Goal: Information Seeking & Learning: Learn about a topic

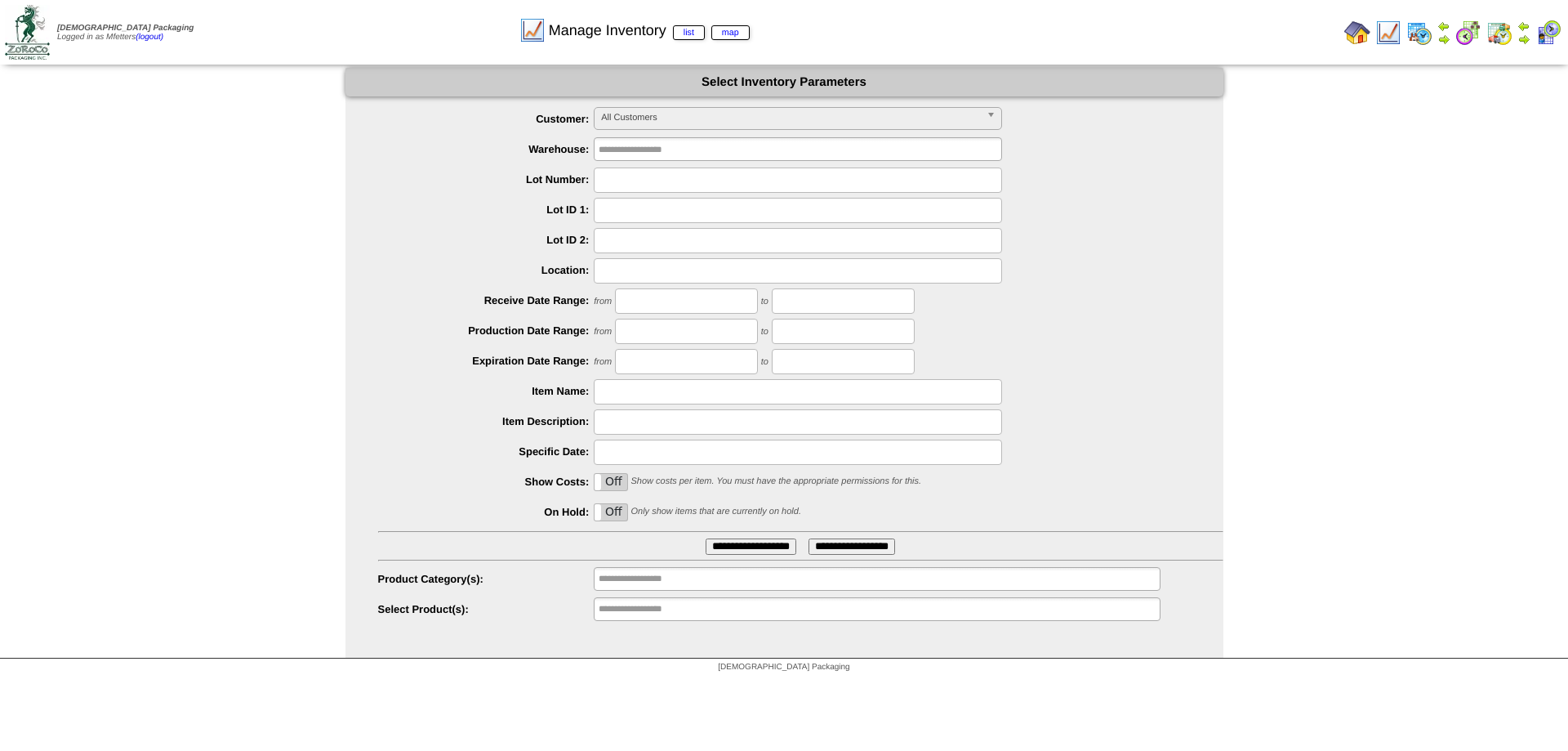
click at [648, 184] on input "text" at bounding box center [797, 180] width 408 height 26
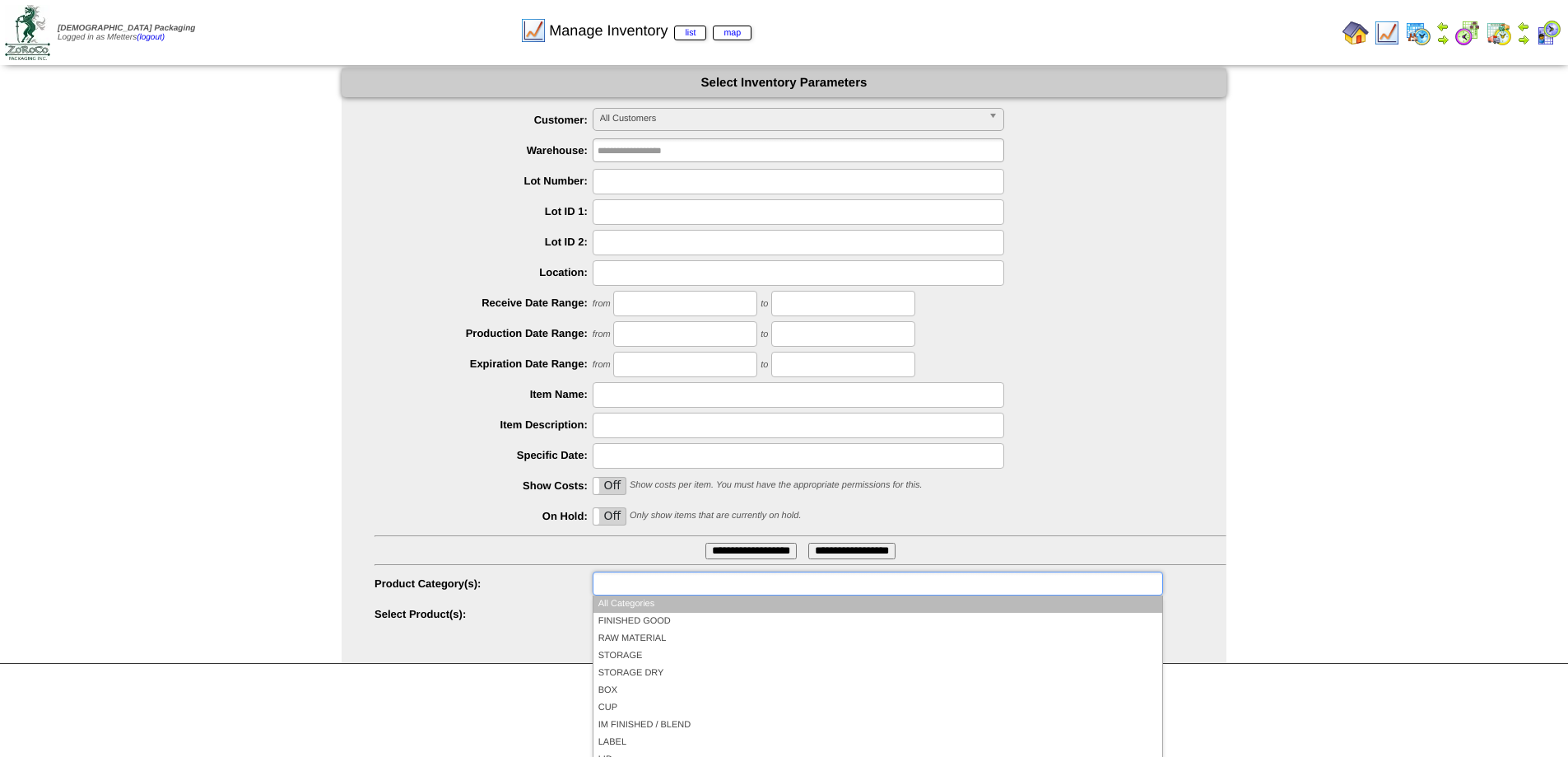
click at [644, 593] on input "text" at bounding box center [651, 583] width 105 height 20
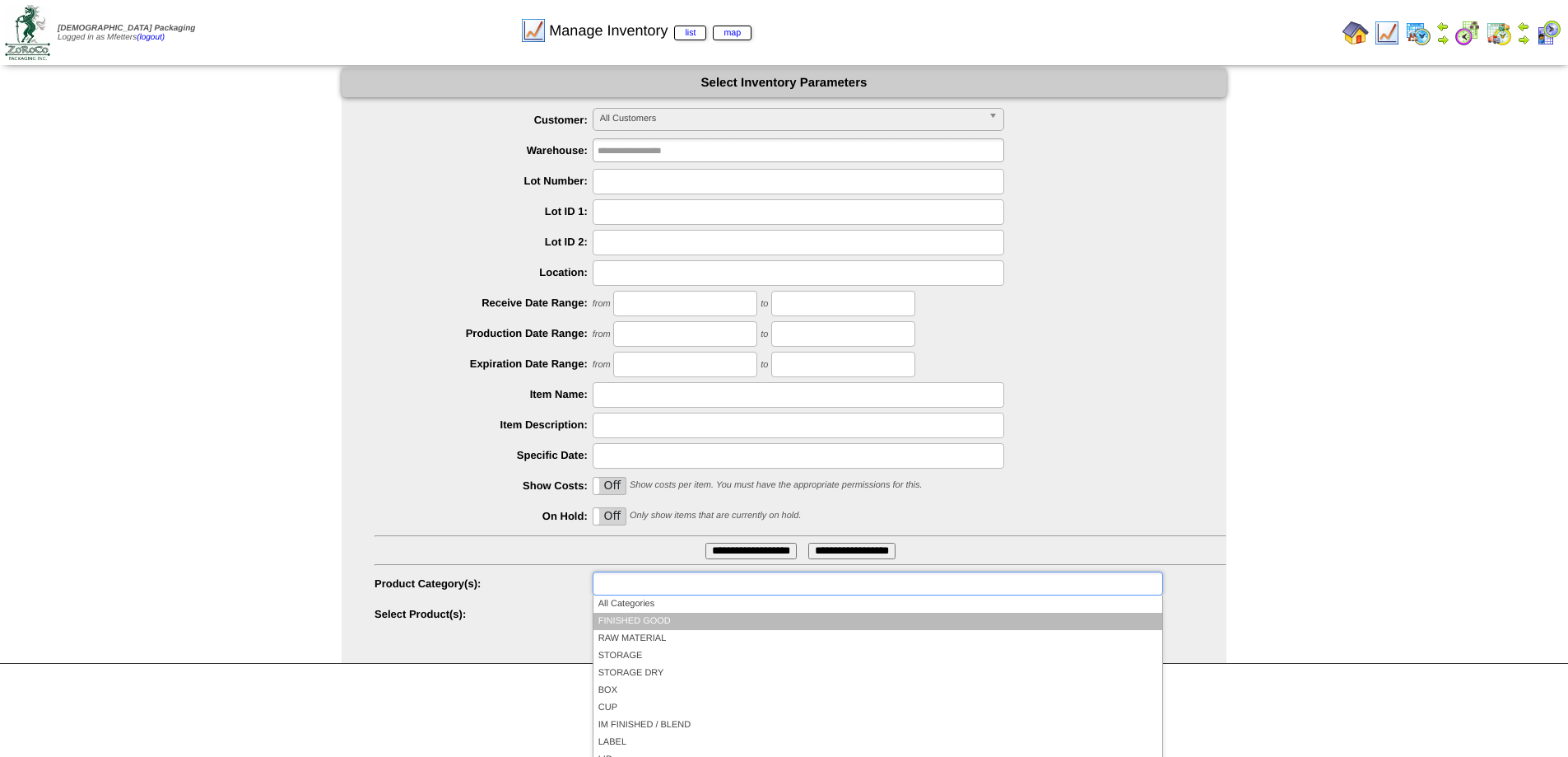
click at [644, 623] on li "FINISHED GOOD" at bounding box center [878, 621] width 569 height 18
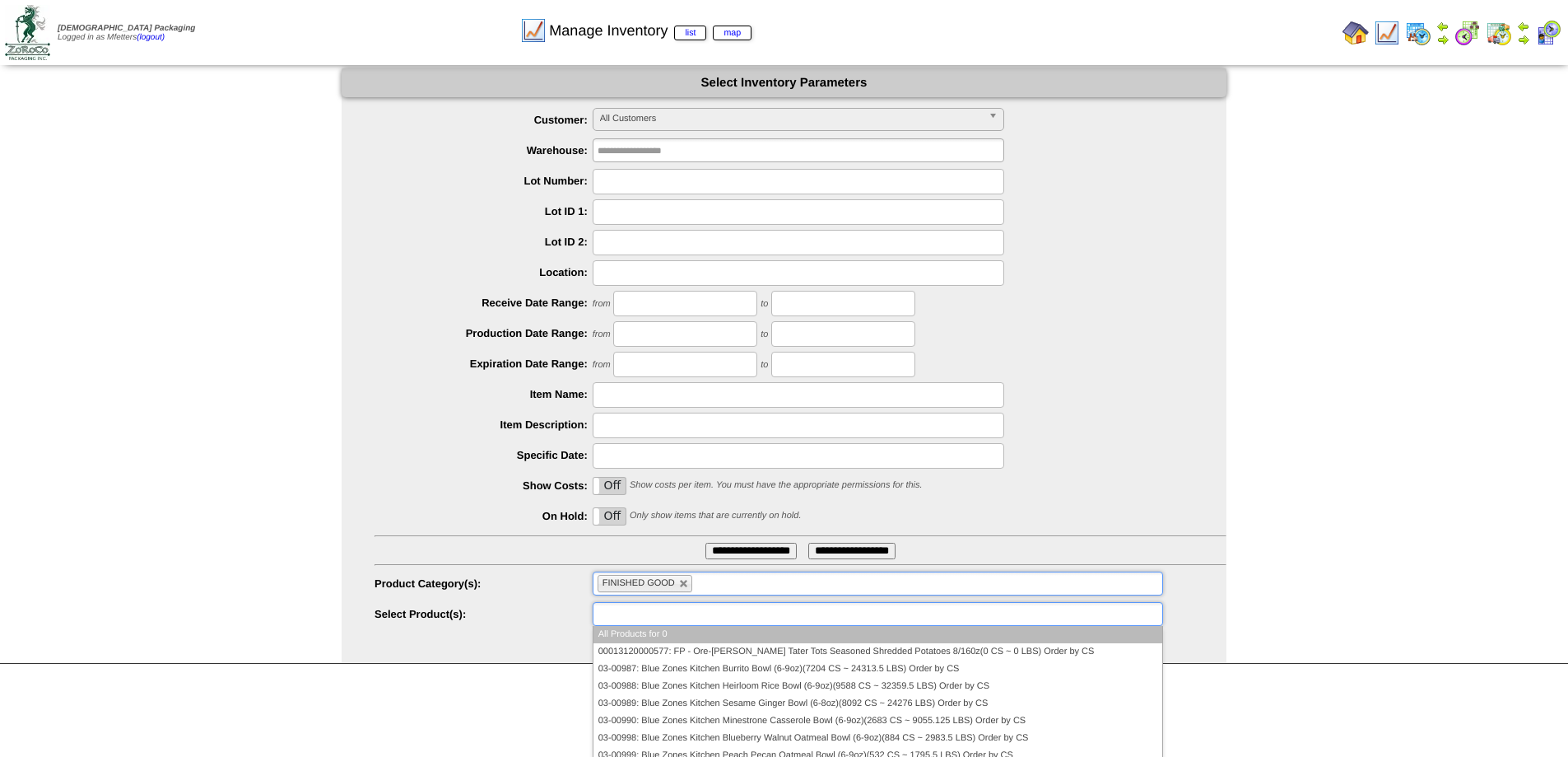
click at [658, 619] on input "text" at bounding box center [651, 614] width 105 height 20
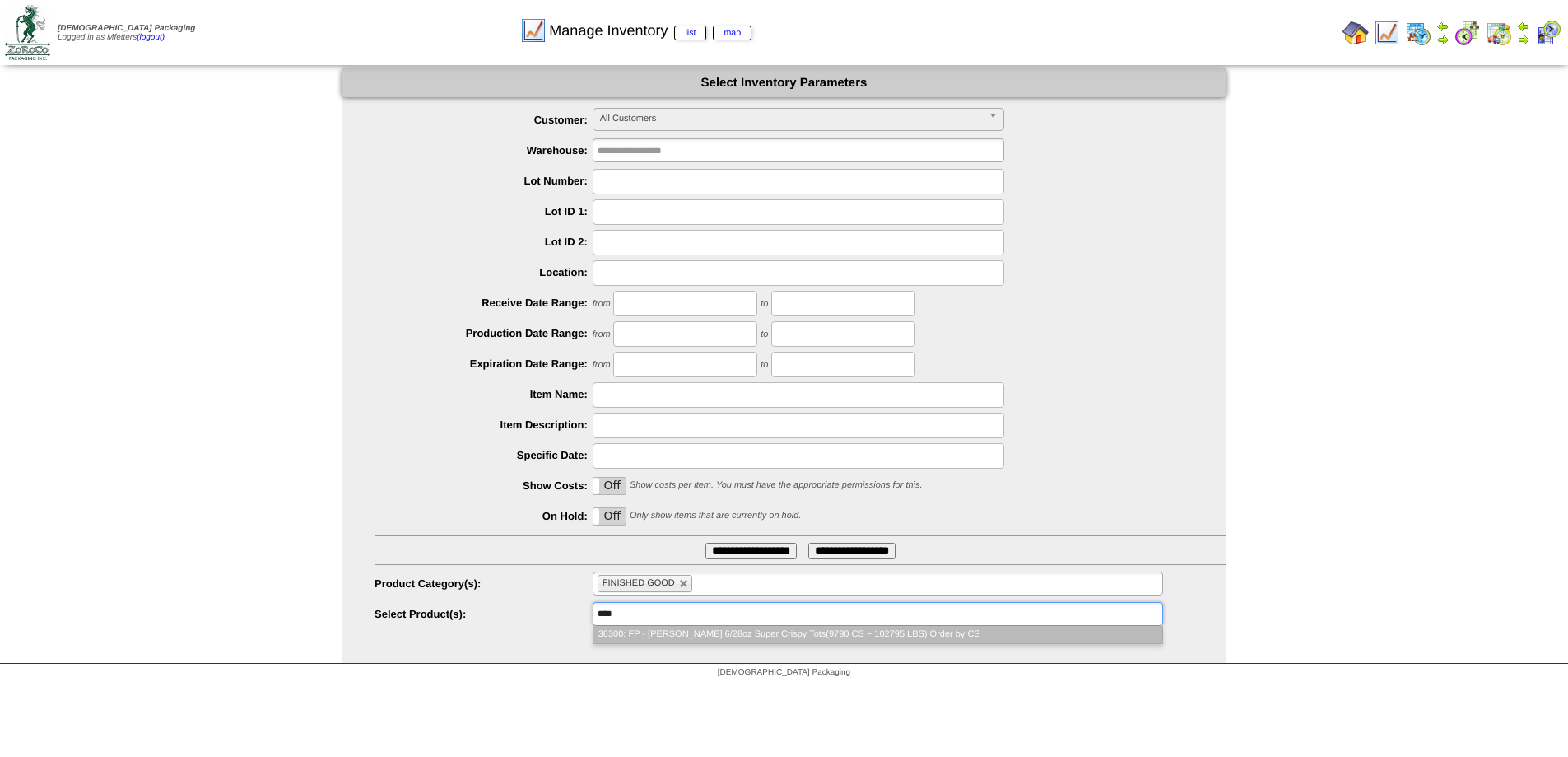
type input "*****"
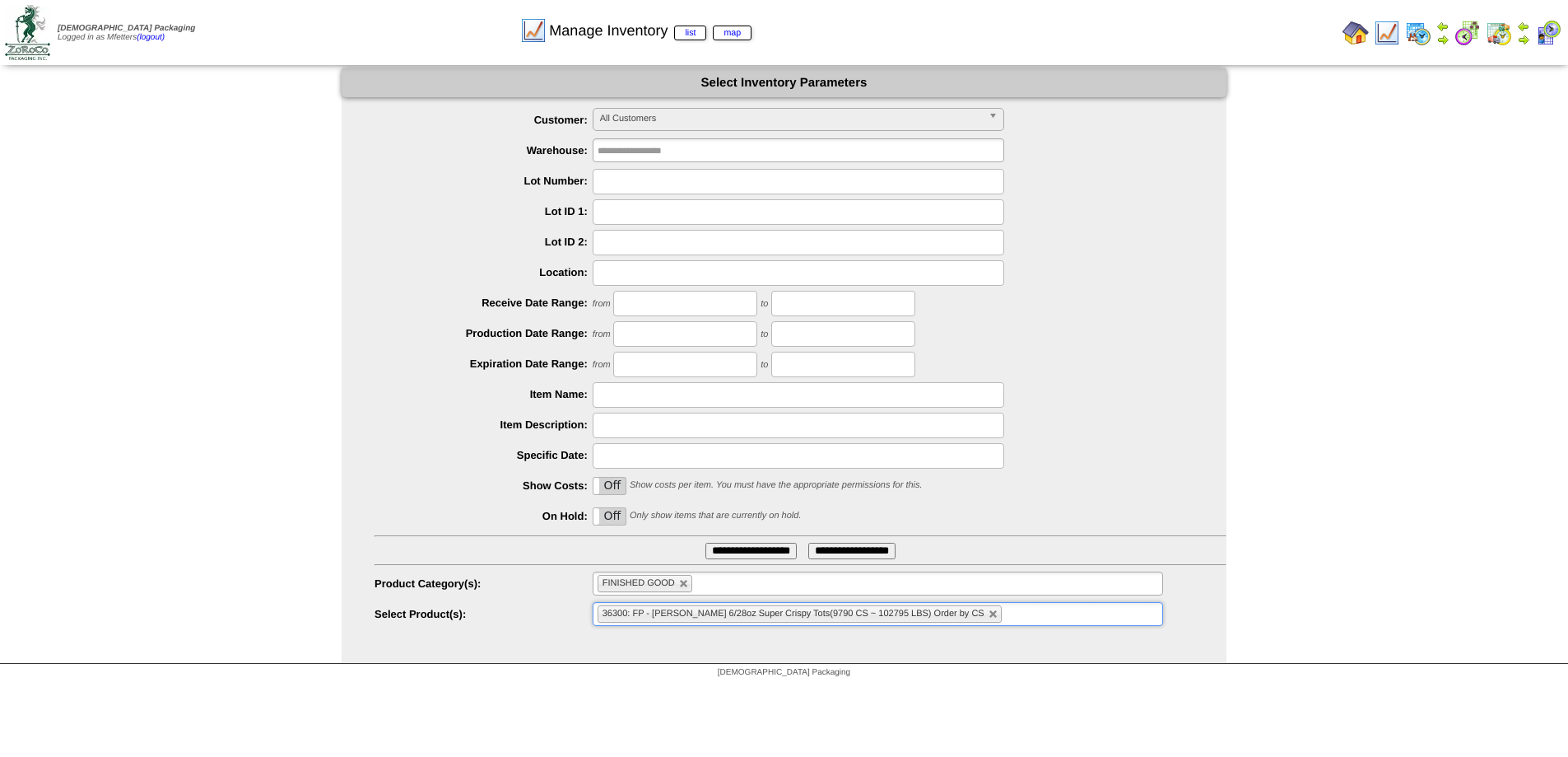
click at [723, 556] on input "**********" at bounding box center [750, 551] width 91 height 17
click at [1374, 34] on img at bounding box center [1368, 32] width 27 height 27
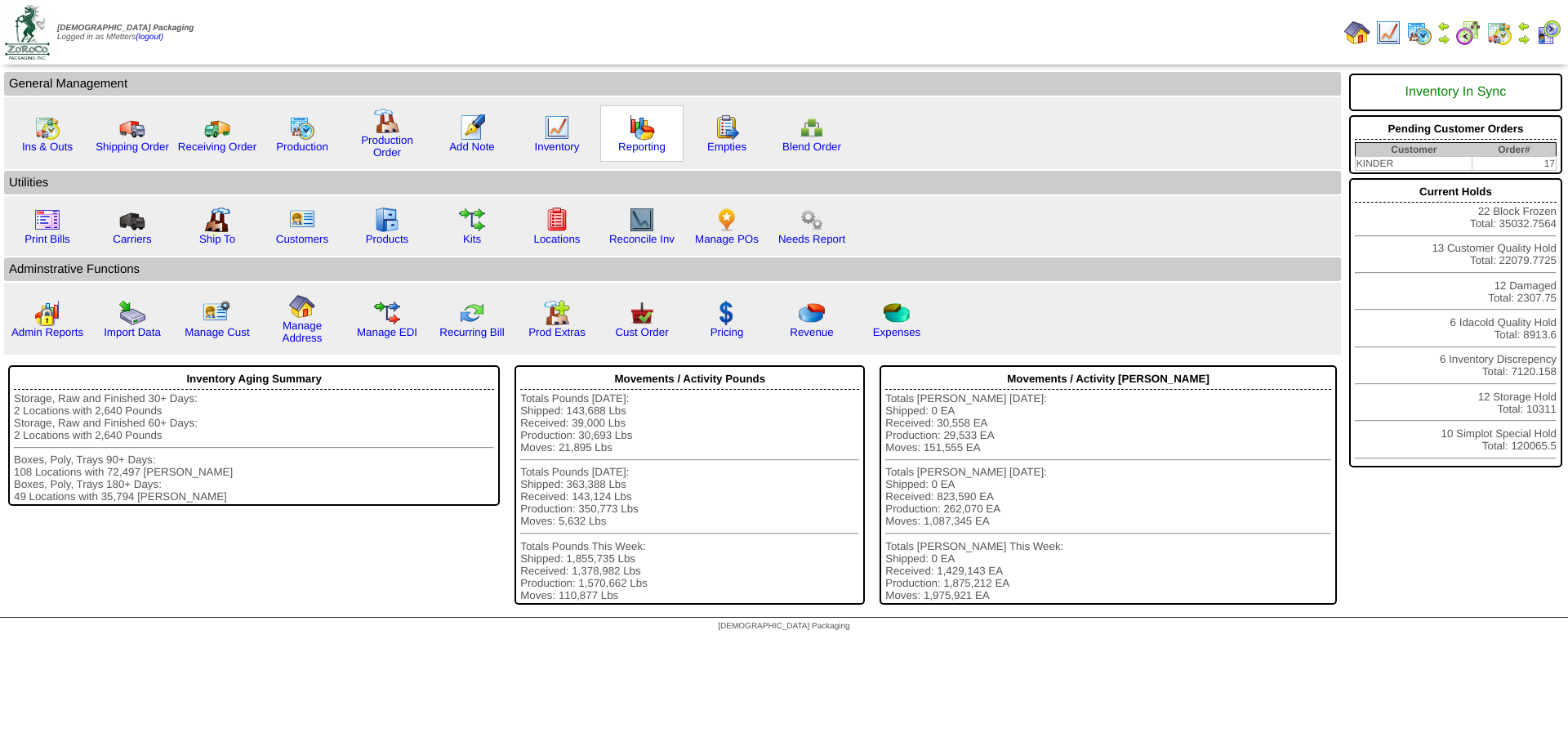
click at [628, 128] on div "Reporting" at bounding box center [642, 134] width 83 height 57
click at [637, 131] on img at bounding box center [642, 127] width 27 height 27
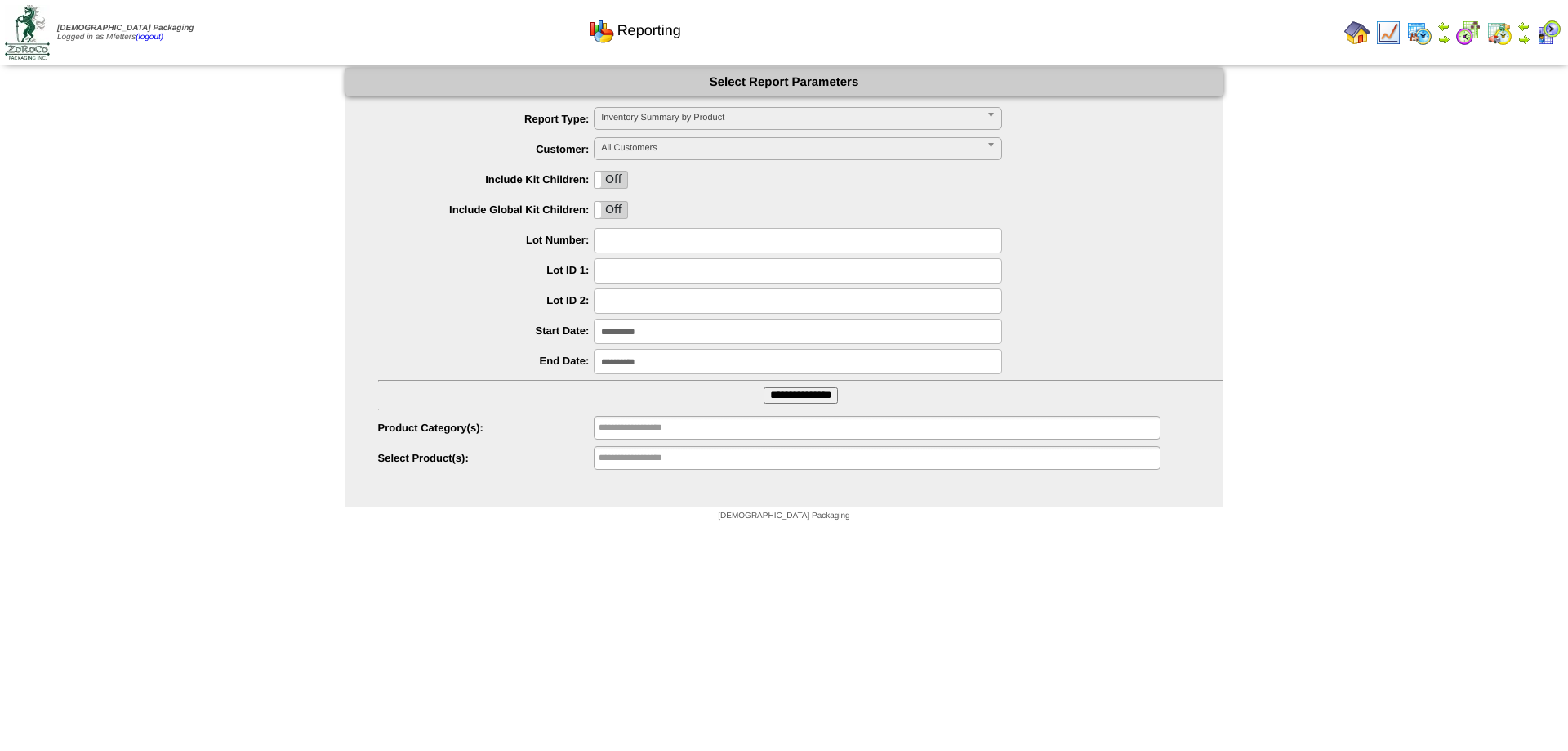
click at [665, 236] on input "text" at bounding box center [797, 241] width 408 height 26
paste input "*******"
type input "*******"
click at [777, 392] on input "**********" at bounding box center [800, 396] width 74 height 16
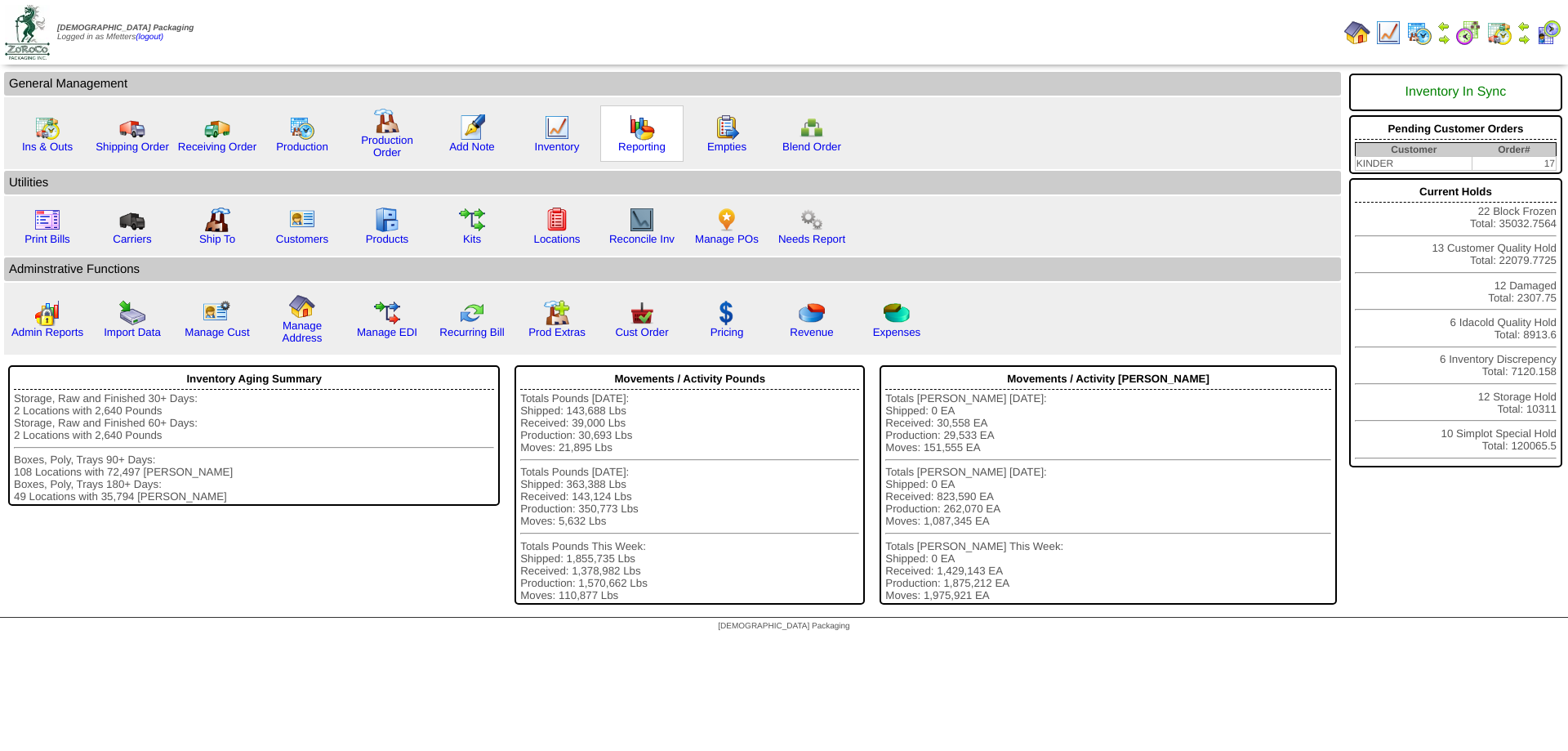
click at [651, 134] on img at bounding box center [642, 127] width 27 height 27
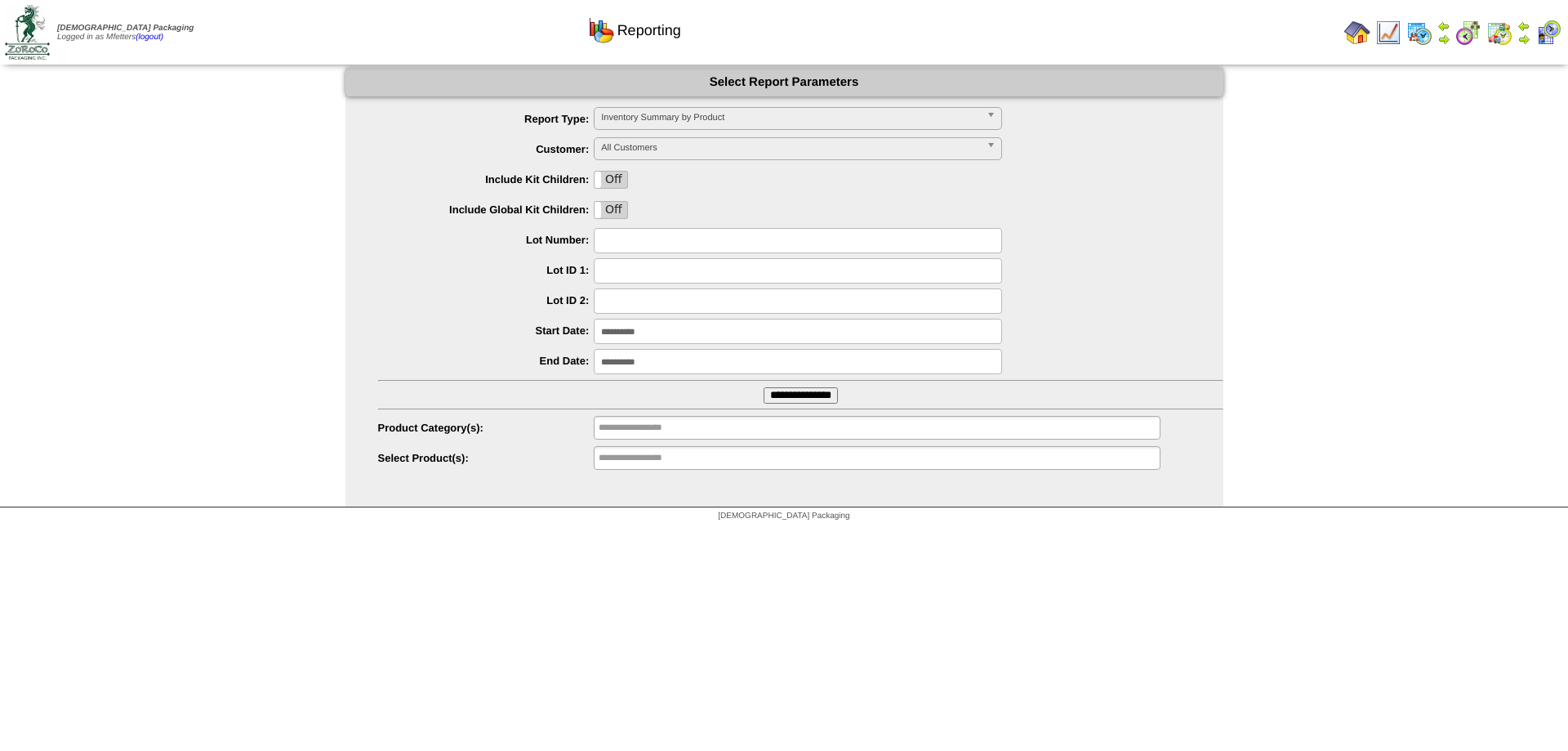
click at [1417, 39] on img at bounding box center [1419, 32] width 27 height 27
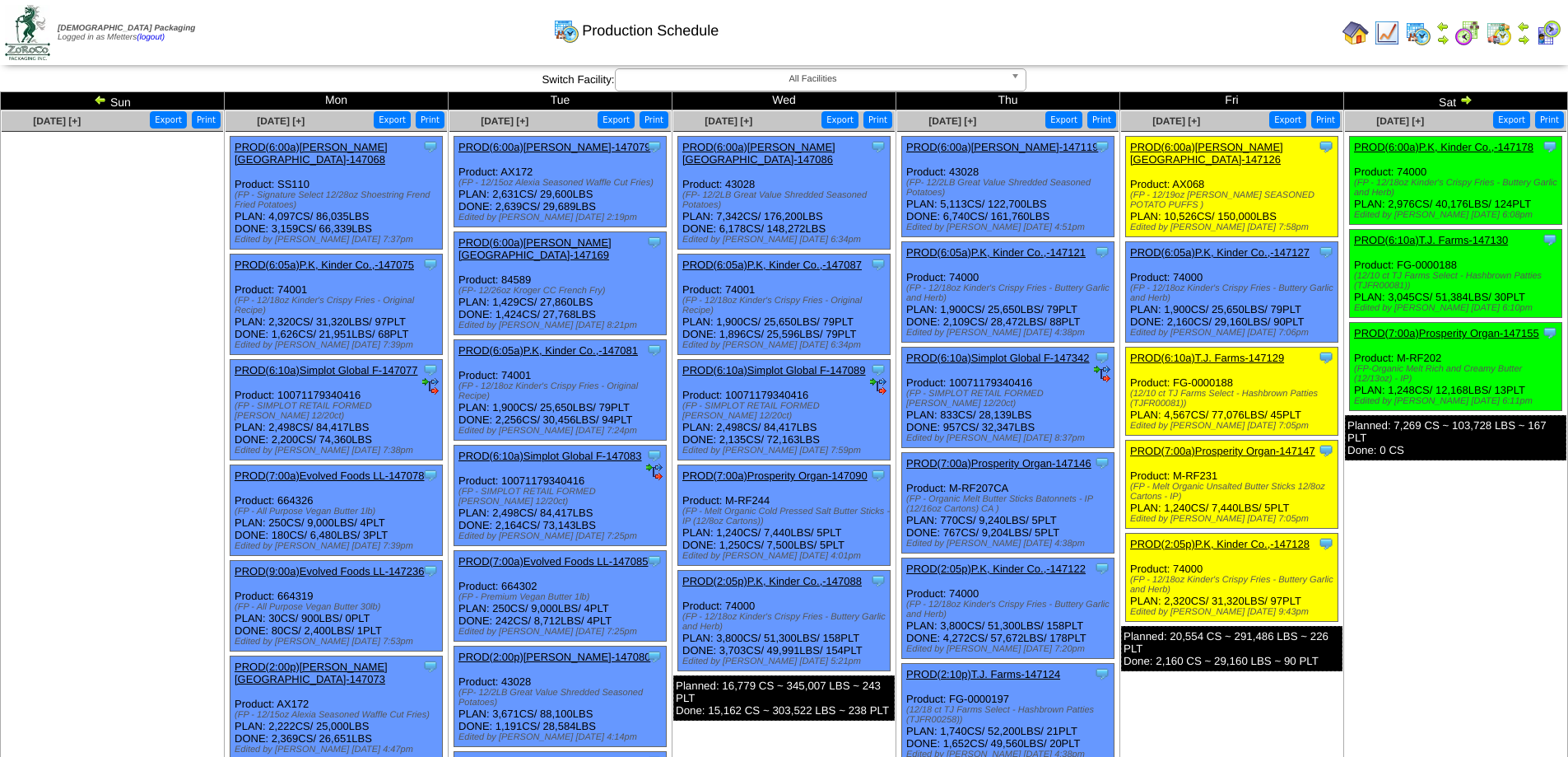
click at [90, 102] on td "Sun" at bounding box center [113, 102] width 224 height 18
click at [98, 96] on img at bounding box center [101, 100] width 13 height 13
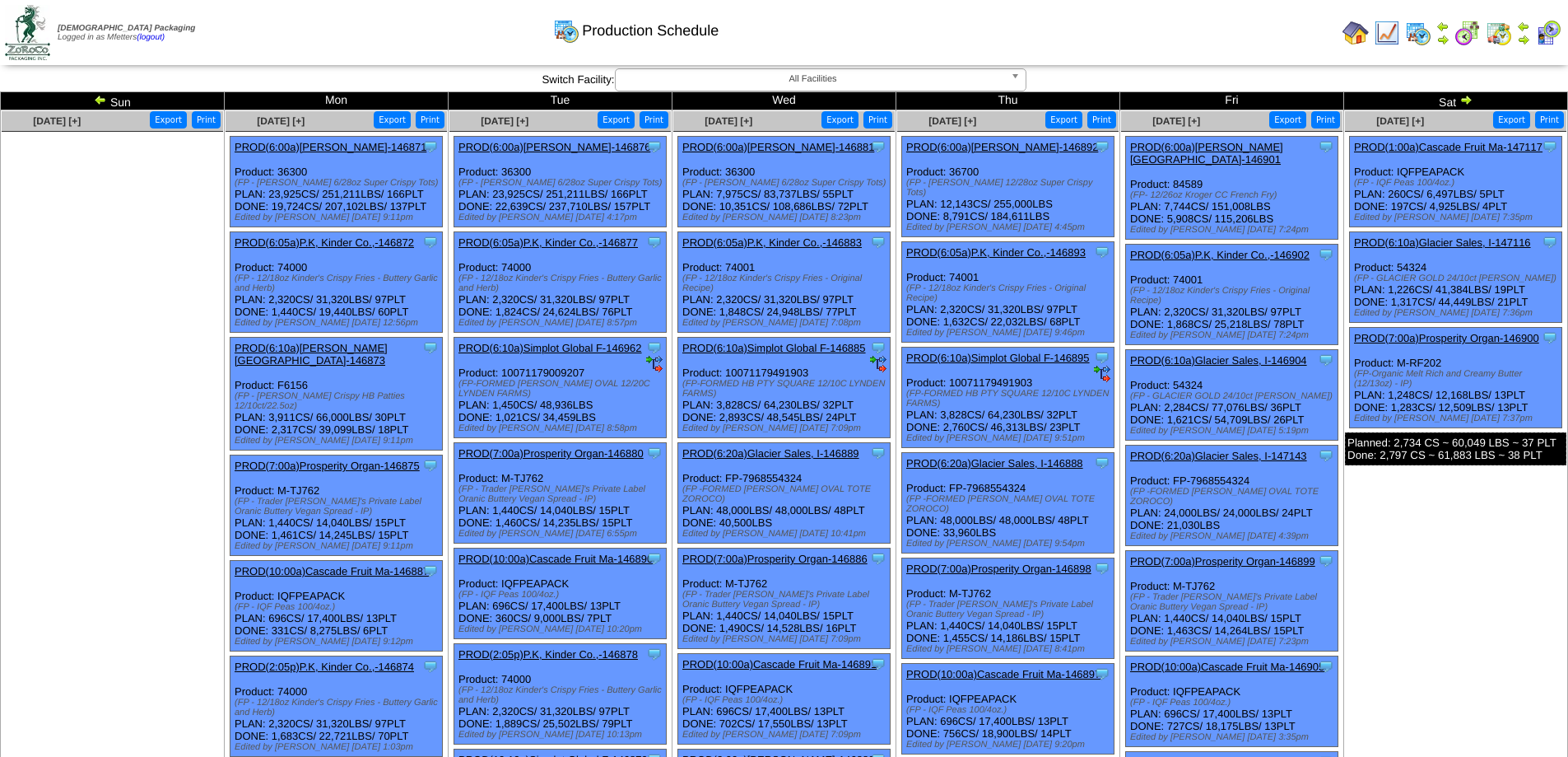
click at [356, 149] on link "PROD(6:00a)[PERSON_NAME]-146871" at bounding box center [330, 147] width 192 height 12
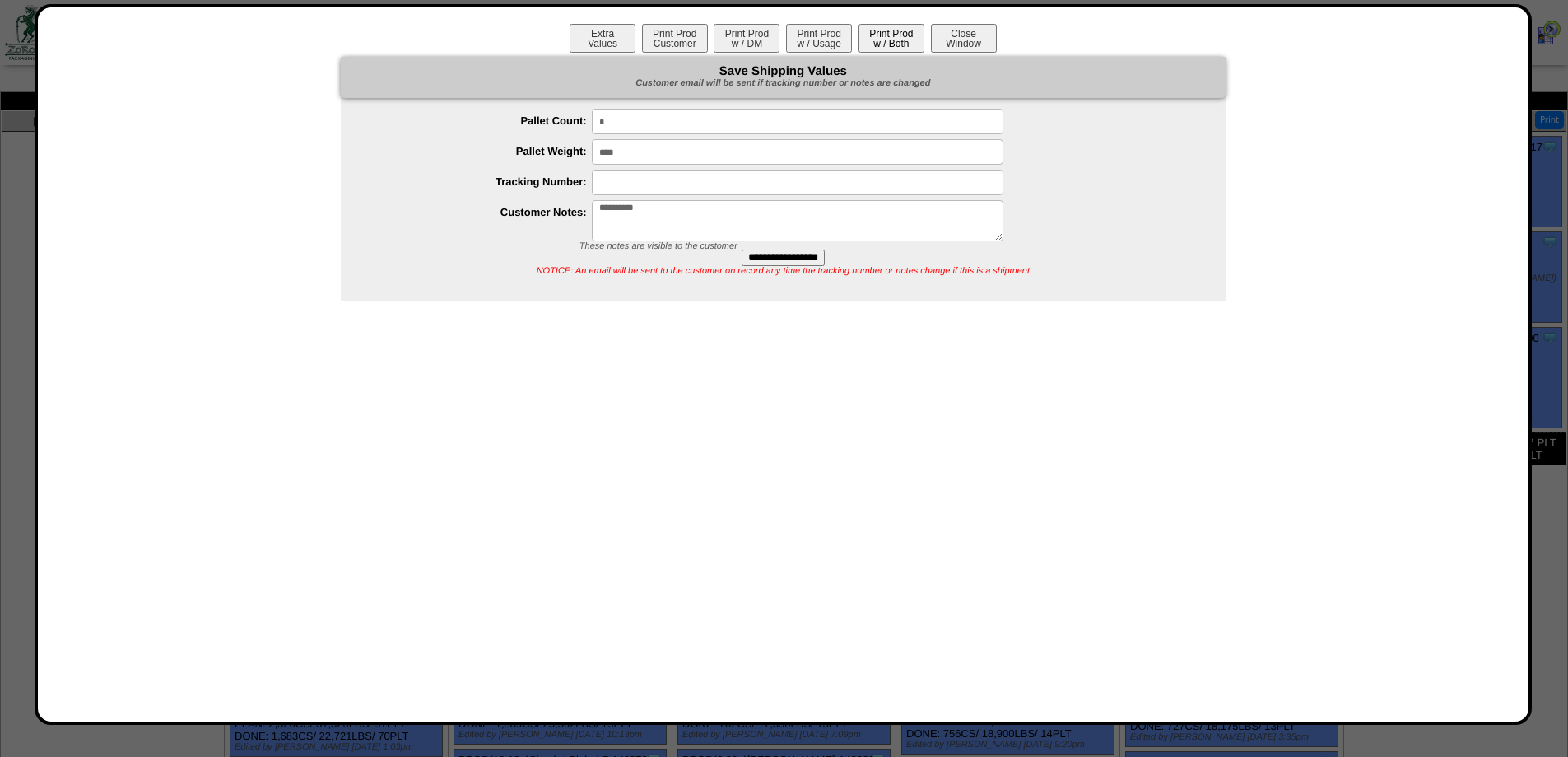
click at [920, 30] on button "Print Prod w / Both" at bounding box center [891, 38] width 66 height 29
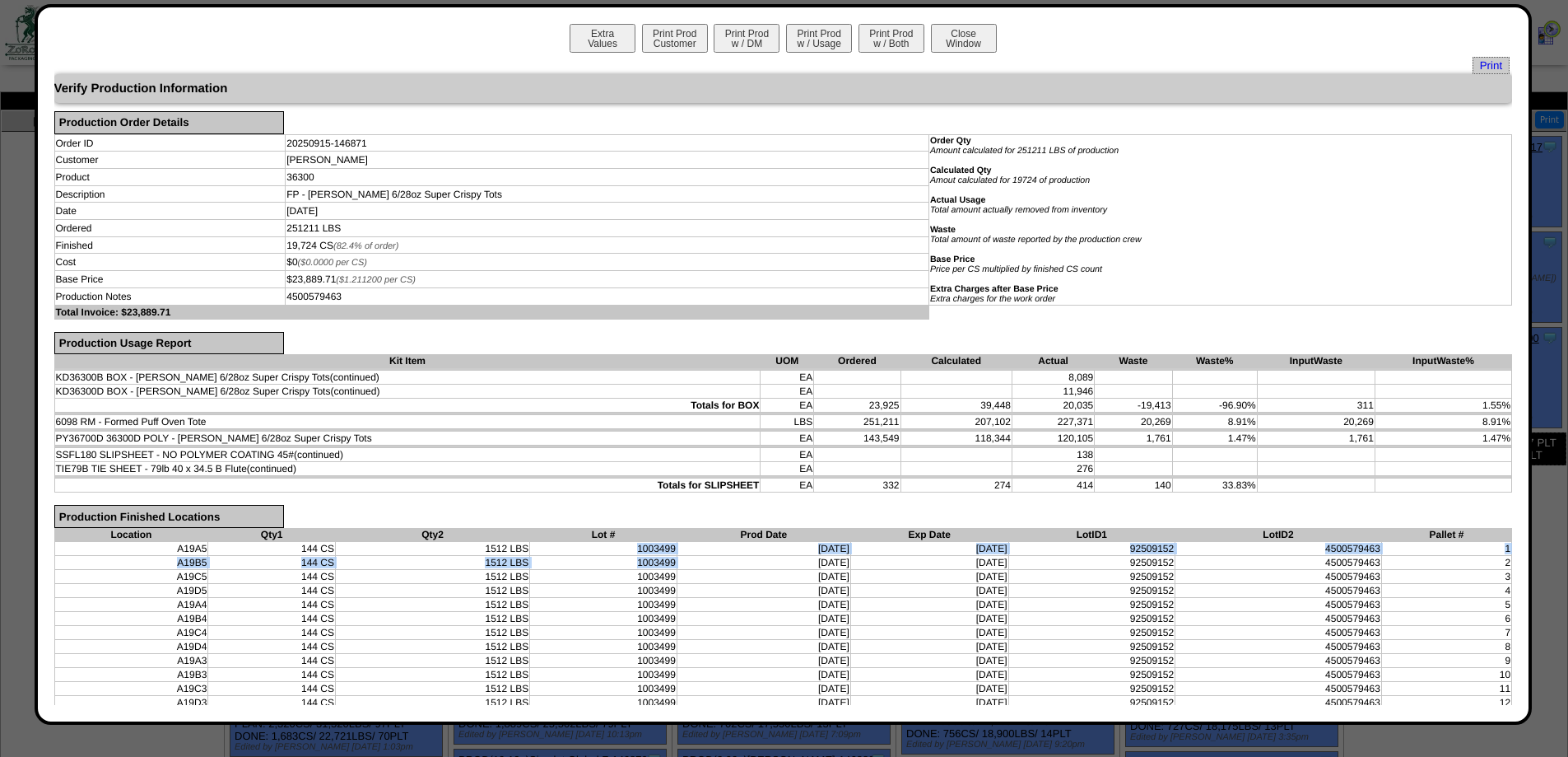
drag, startPoint x: 624, startPoint y: 550, endPoint x: 697, endPoint y: 555, distance: 73.2
click at [650, 551] on td "1003499" at bounding box center [604, 547] width 148 height 14
click at [636, 548] on td "1003499" at bounding box center [604, 547] width 148 height 14
drag, startPoint x: 630, startPoint y: 547, endPoint x: 684, endPoint y: 552, distance: 54.2
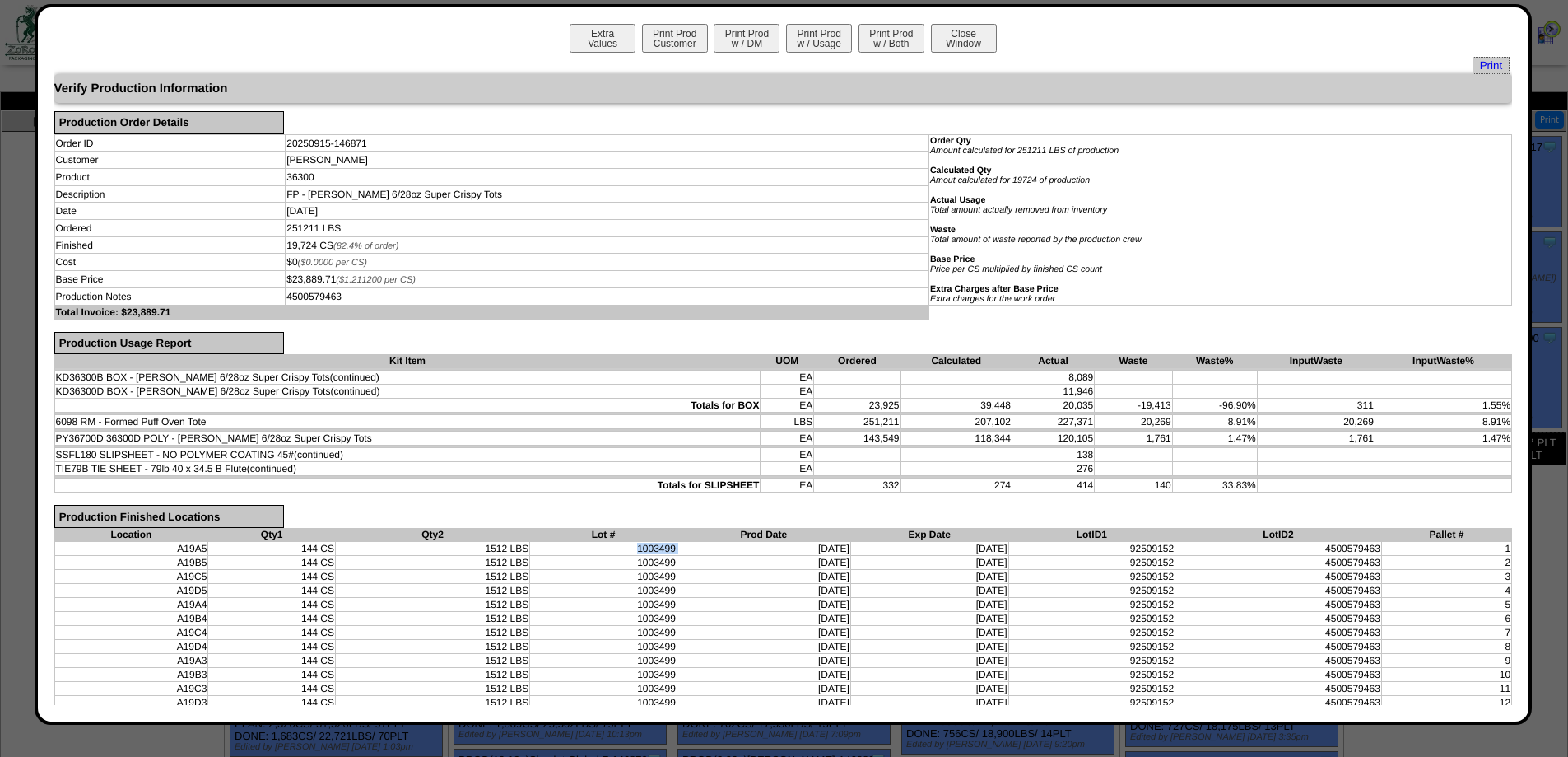
click at [684, 552] on tr "A19A5 144 CS 1512 LBS 1003499 09/15/25 03/15/27 92509152 4500579463 1" at bounding box center [784, 547] width 1458 height 14
copy tr "1003499"
click at [956, 48] on button "Close Window" at bounding box center [964, 38] width 66 height 29
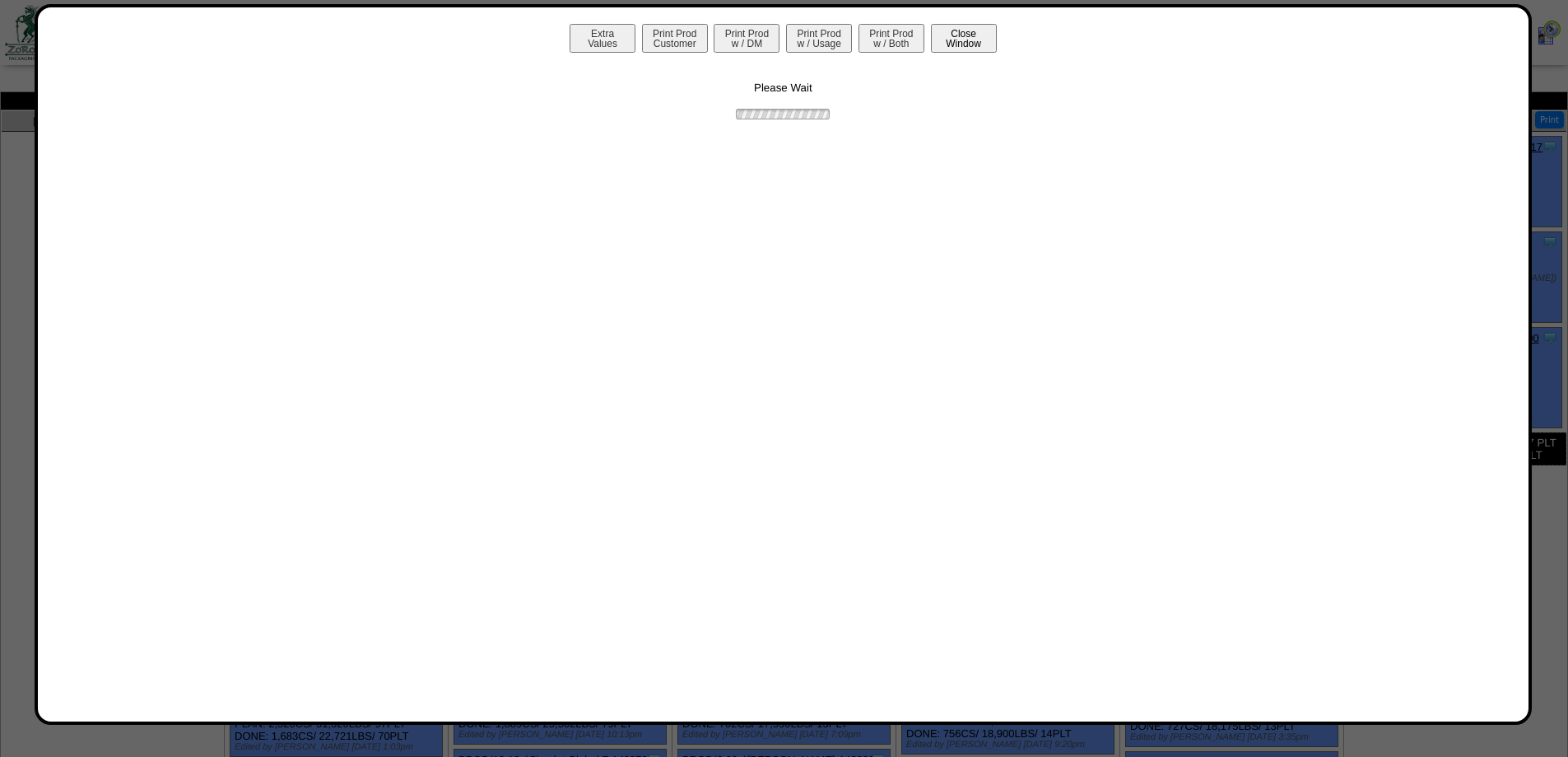
click at [987, 35] on button "Close Window" at bounding box center [964, 38] width 66 height 29
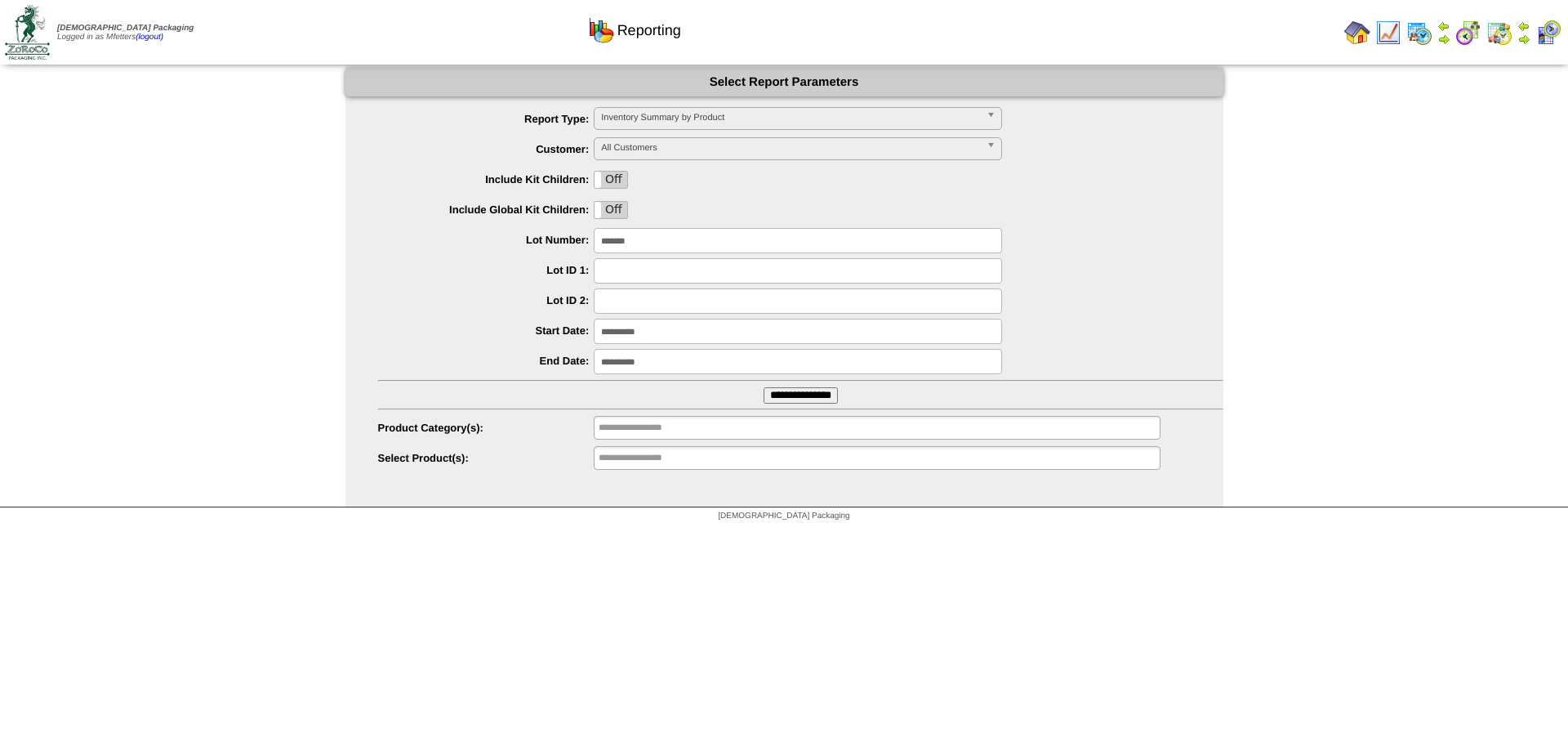
click at [670, 125] on span "Inventory Summary by Product" at bounding box center [790, 117] width 379 height 19
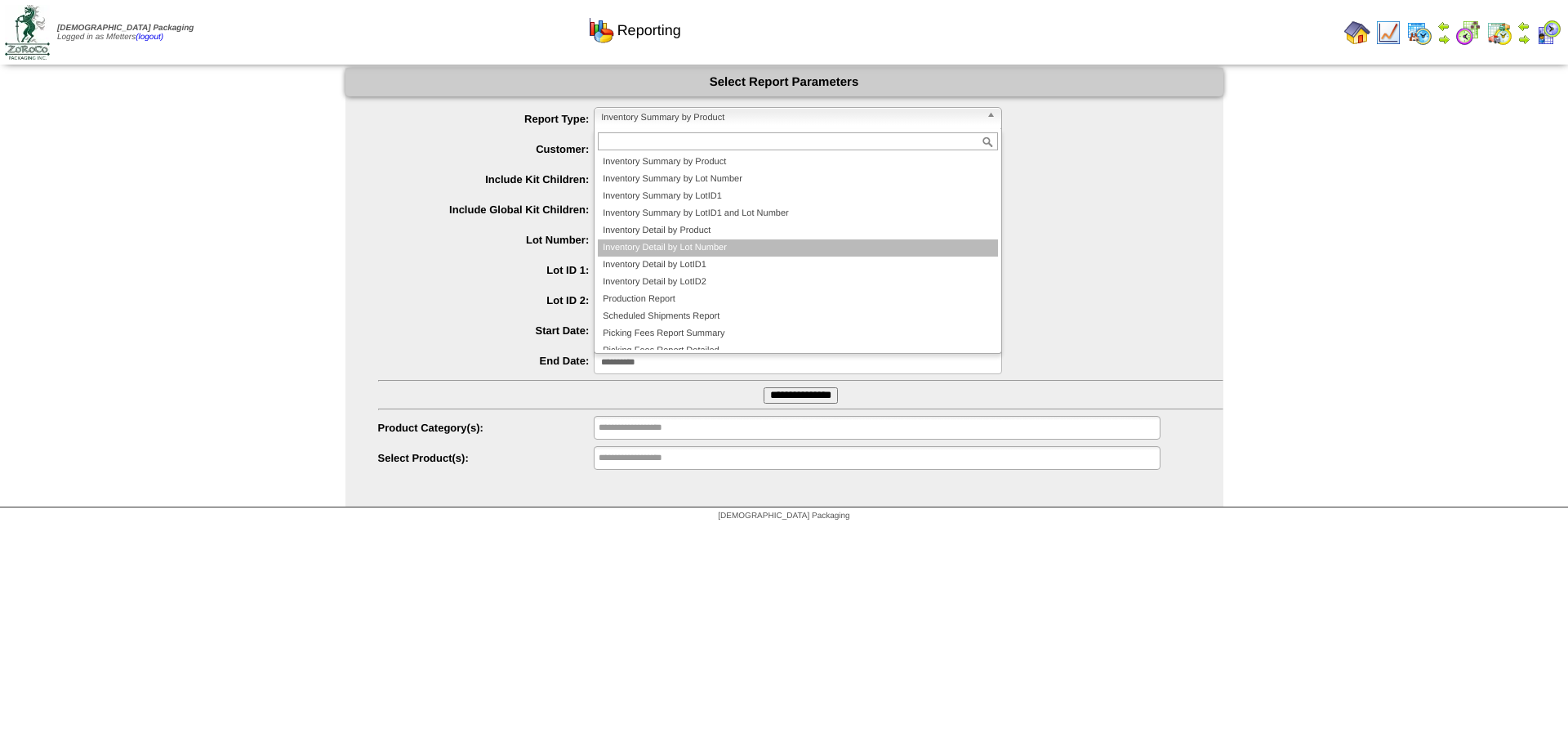
click at [699, 245] on li "Inventory Detail by Lot Number" at bounding box center [797, 247] width 400 height 17
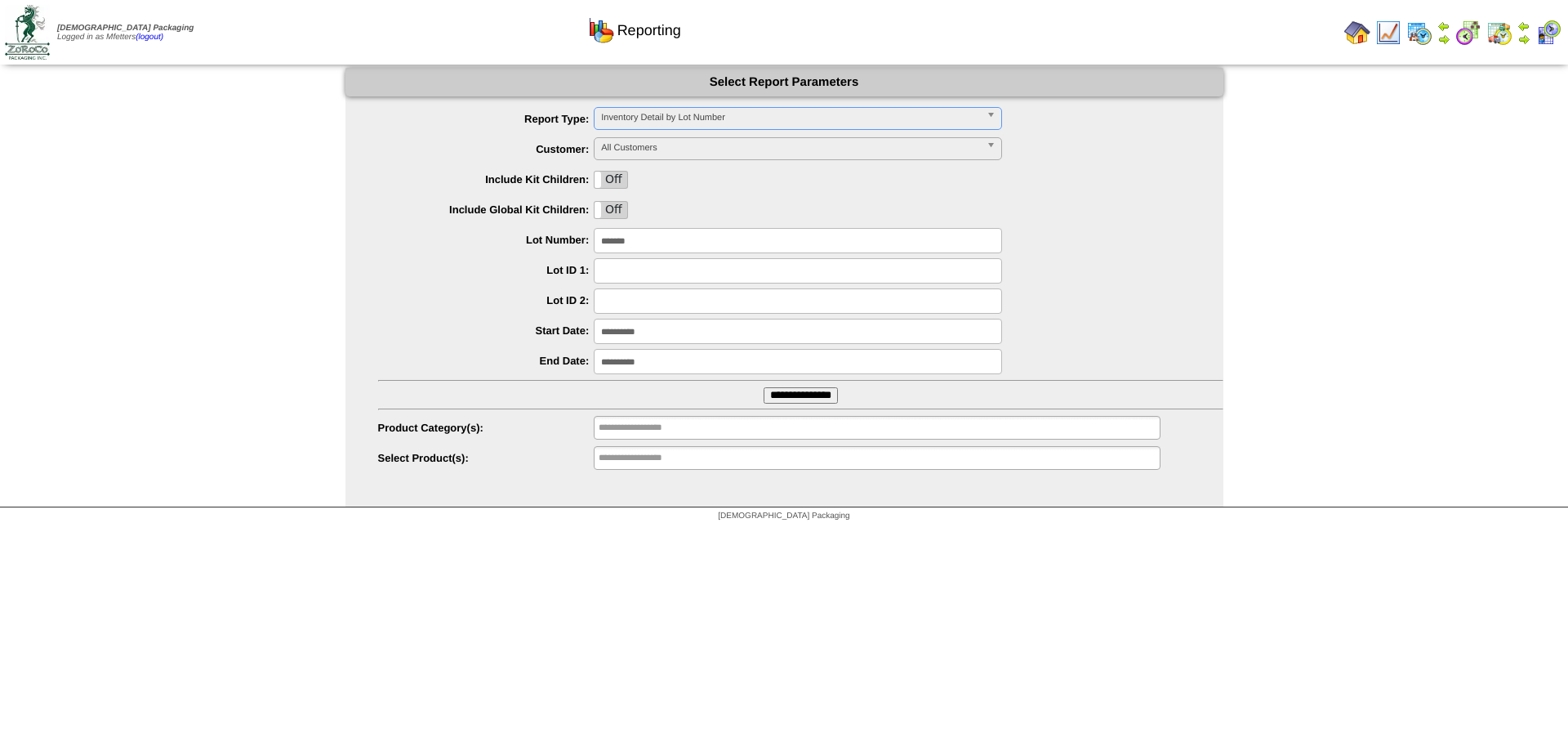
click at [787, 397] on input "**********" at bounding box center [800, 396] width 74 height 16
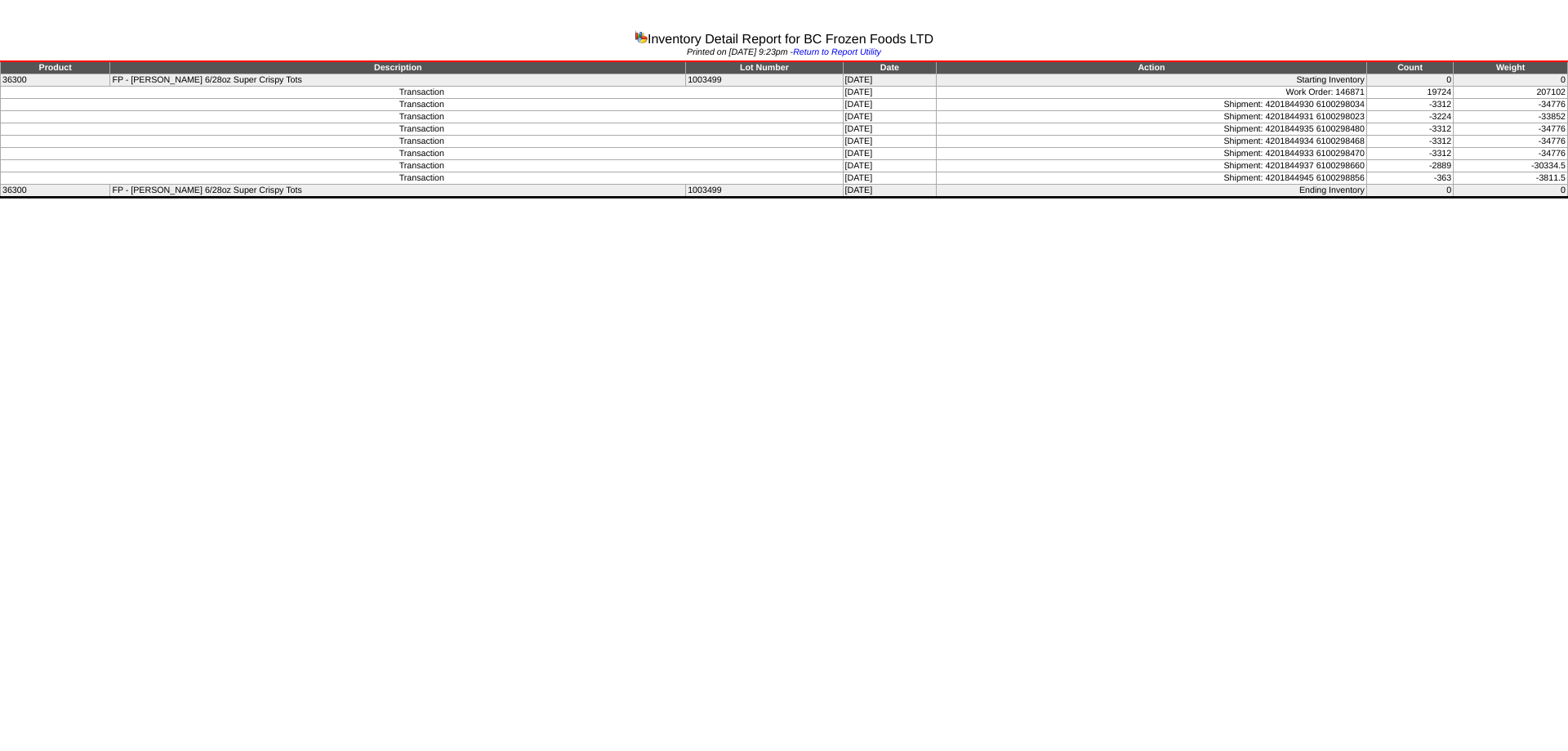
drag, startPoint x: 862, startPoint y: 178, endPoint x: 790, endPoint y: 102, distance: 104.7
click at [790, 102] on tbody "Product Description Lot Number Date Action Count Weight 36300 FP - Lamb Weston …" at bounding box center [784, 129] width 1567 height 136
